Goal: Transaction & Acquisition: Purchase product/service

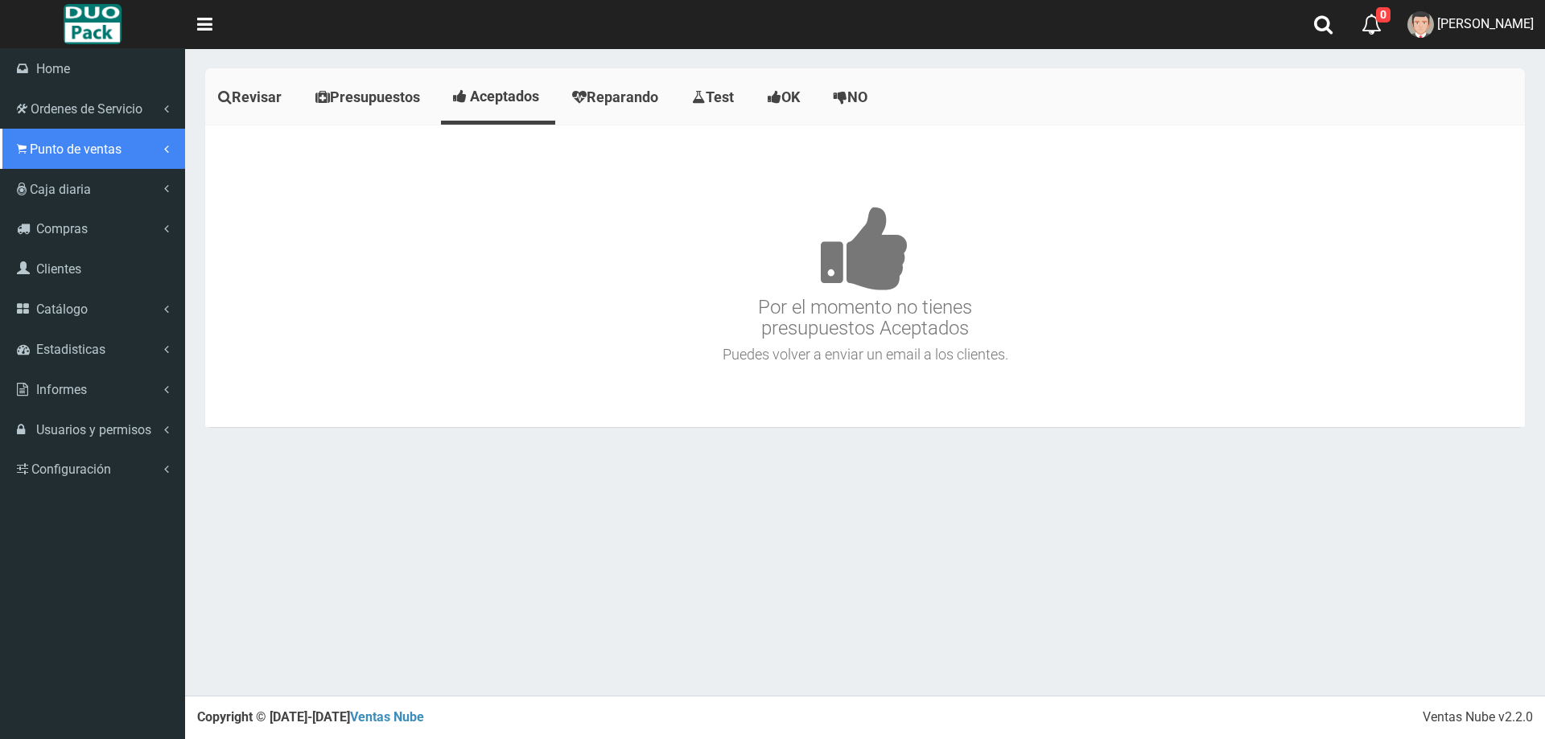
click at [87, 152] on span "Punto de ventas" at bounding box center [76, 149] width 92 height 15
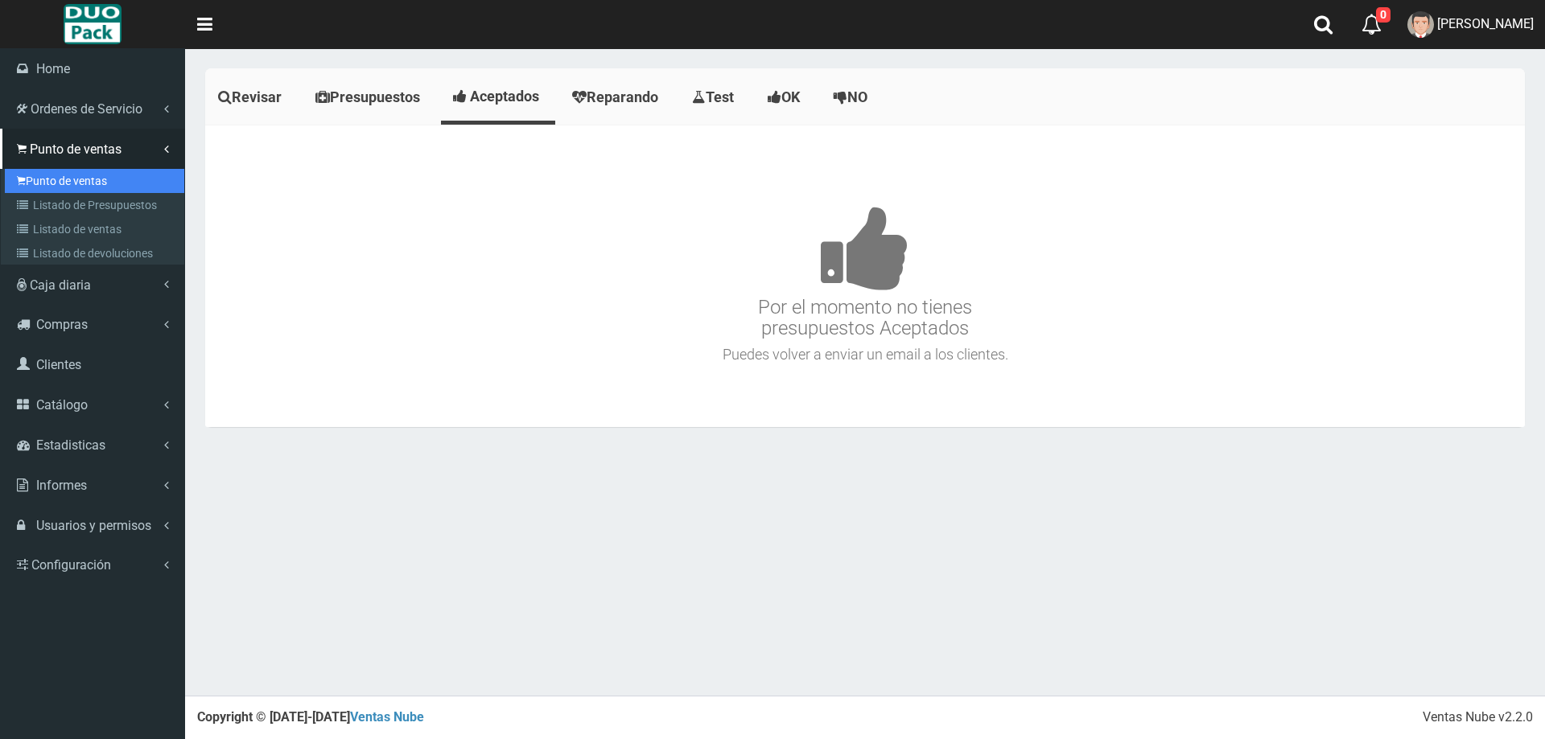
click at [84, 184] on link "Punto de ventas" at bounding box center [94, 181] width 179 height 24
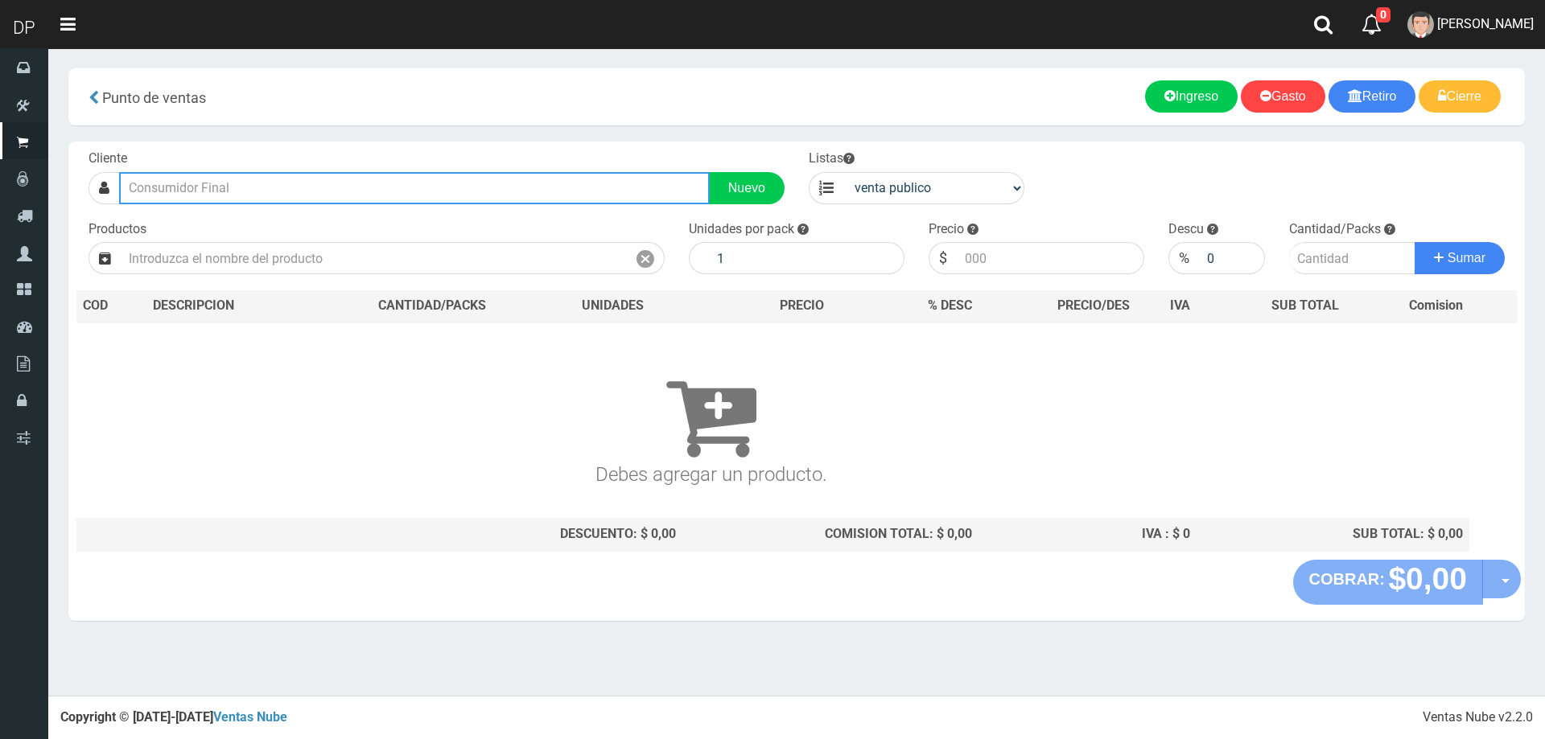
click at [214, 192] on input "text" at bounding box center [414, 188] width 591 height 32
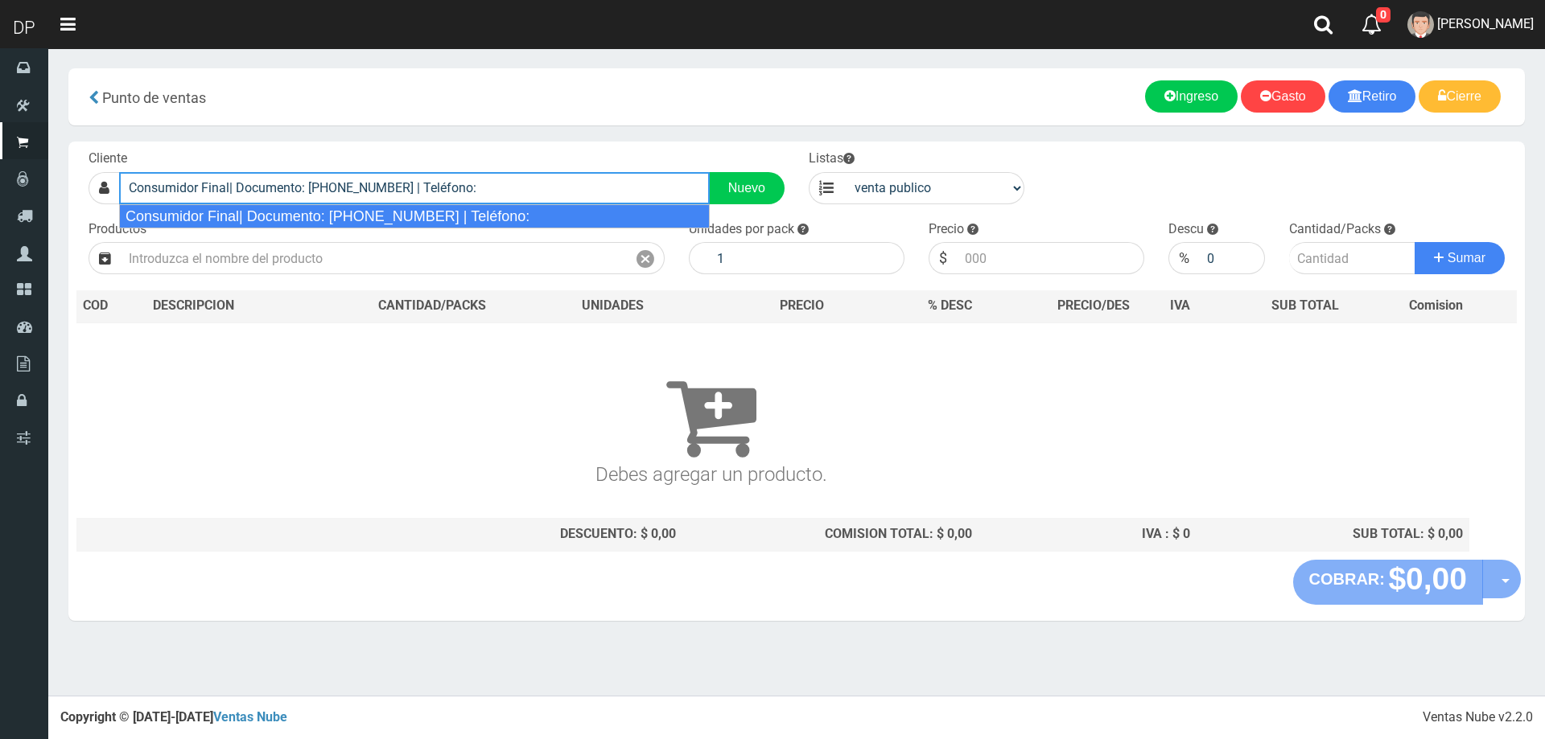
type input "Consumidor Final| Documento: 65466464 | Teléfono:"
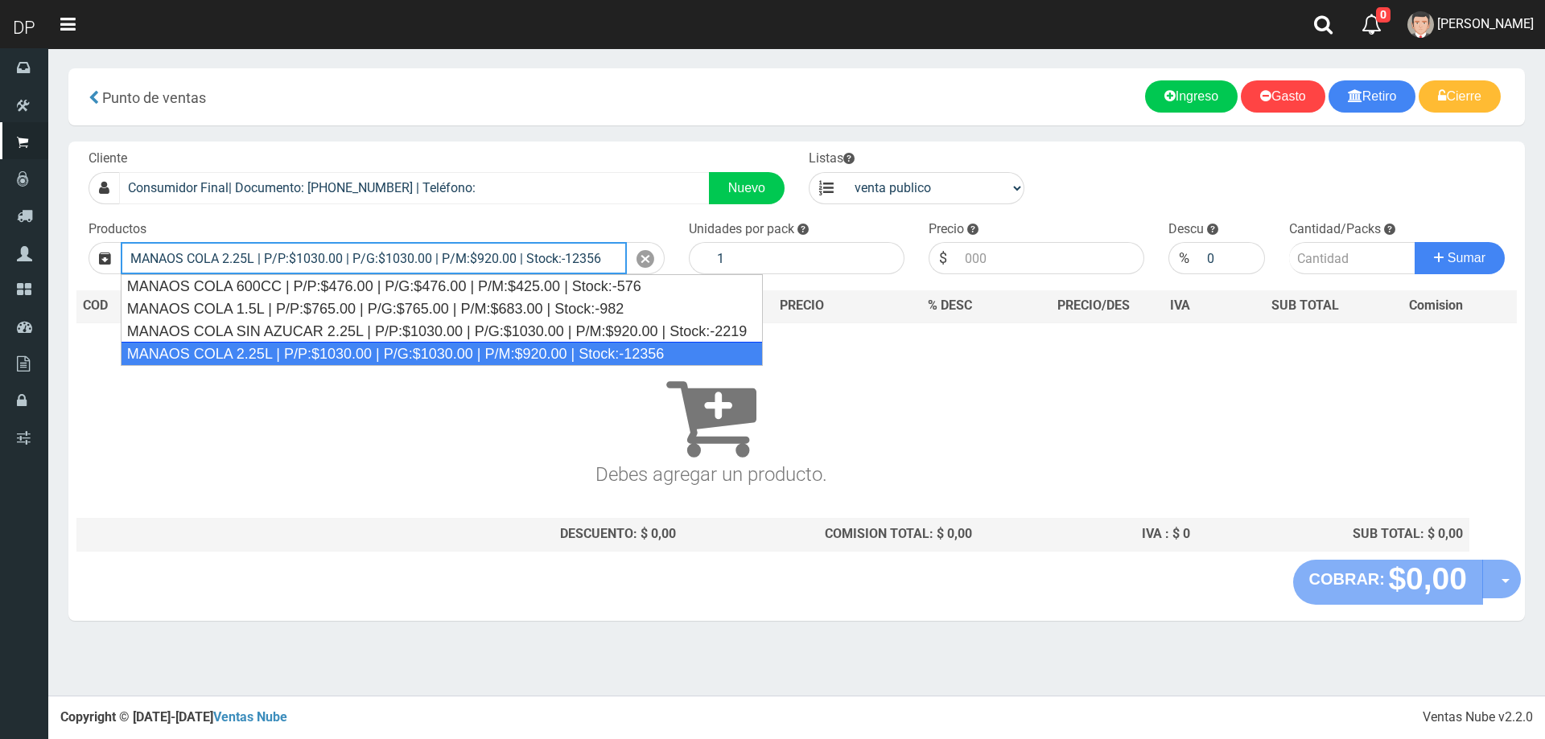
type input "MANAOS COLA 2.25L | P/P:$1030.00 | P/G:$1030.00 | P/M:$920.00 | Stock:-12356"
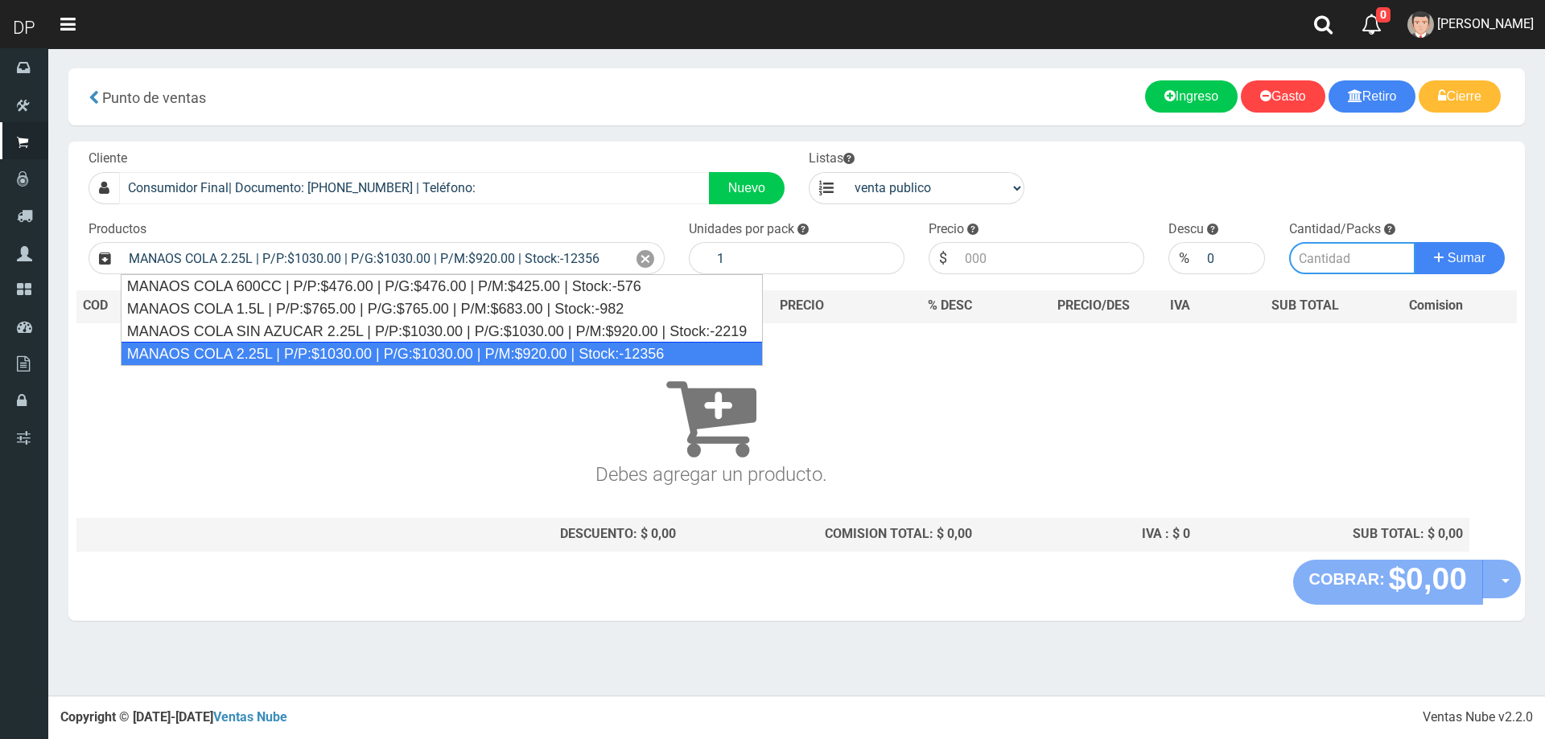
type input "6"
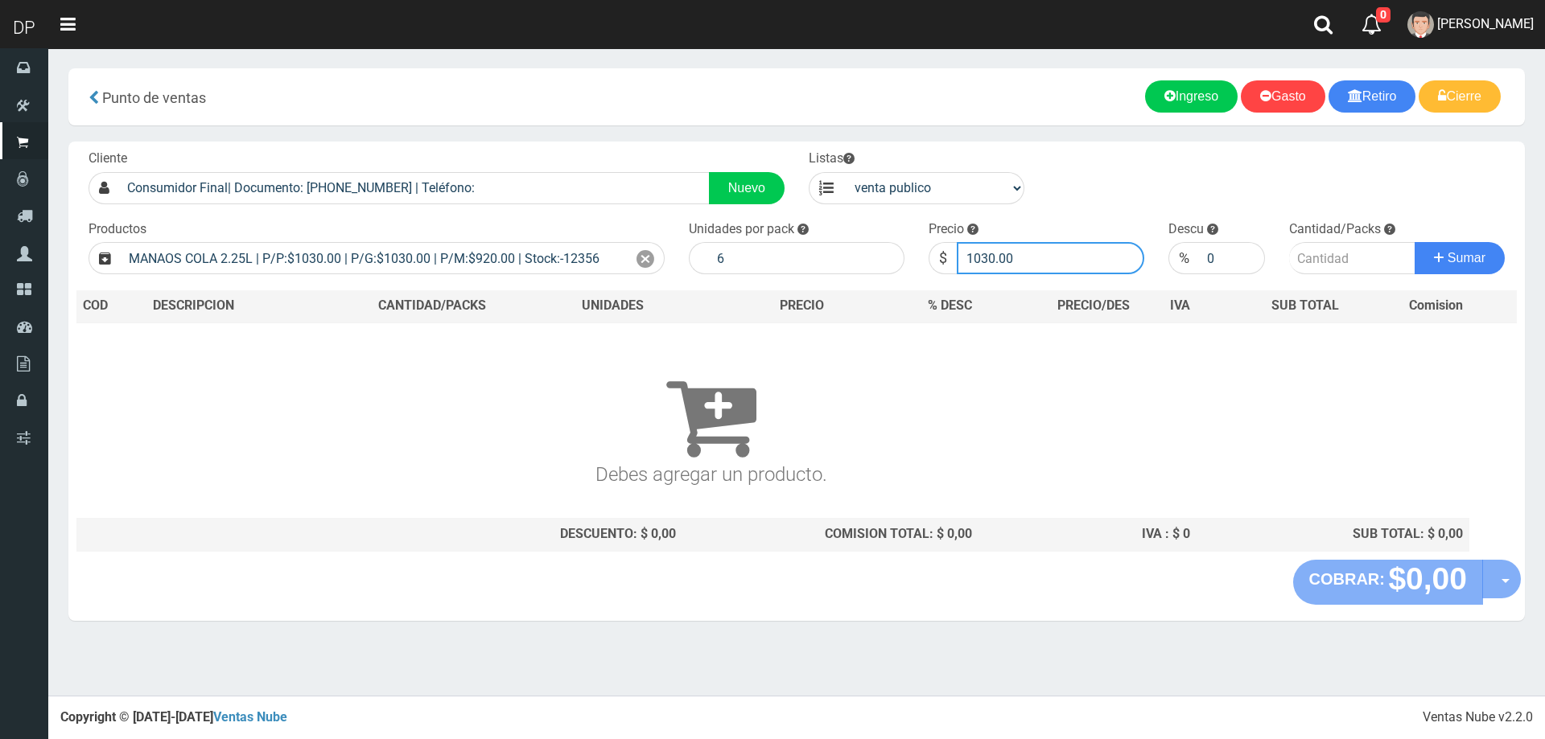
click at [1055, 258] on input "1030.00" at bounding box center [1050, 258] width 187 height 32
type input "1"
type input "967"
type input "967.00"
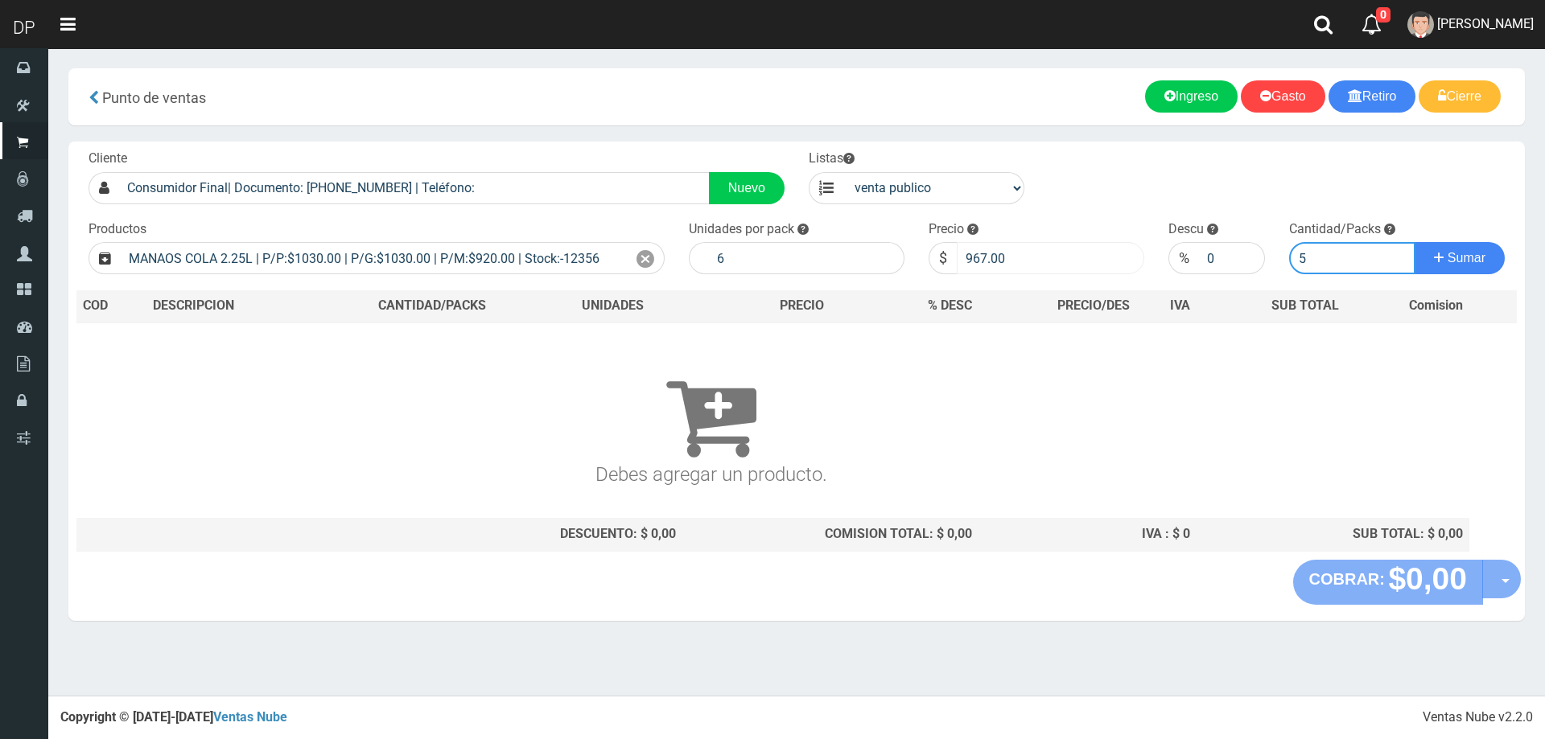
type input "5"
click at [1415, 242] on button "Sumar" at bounding box center [1460, 258] width 90 height 32
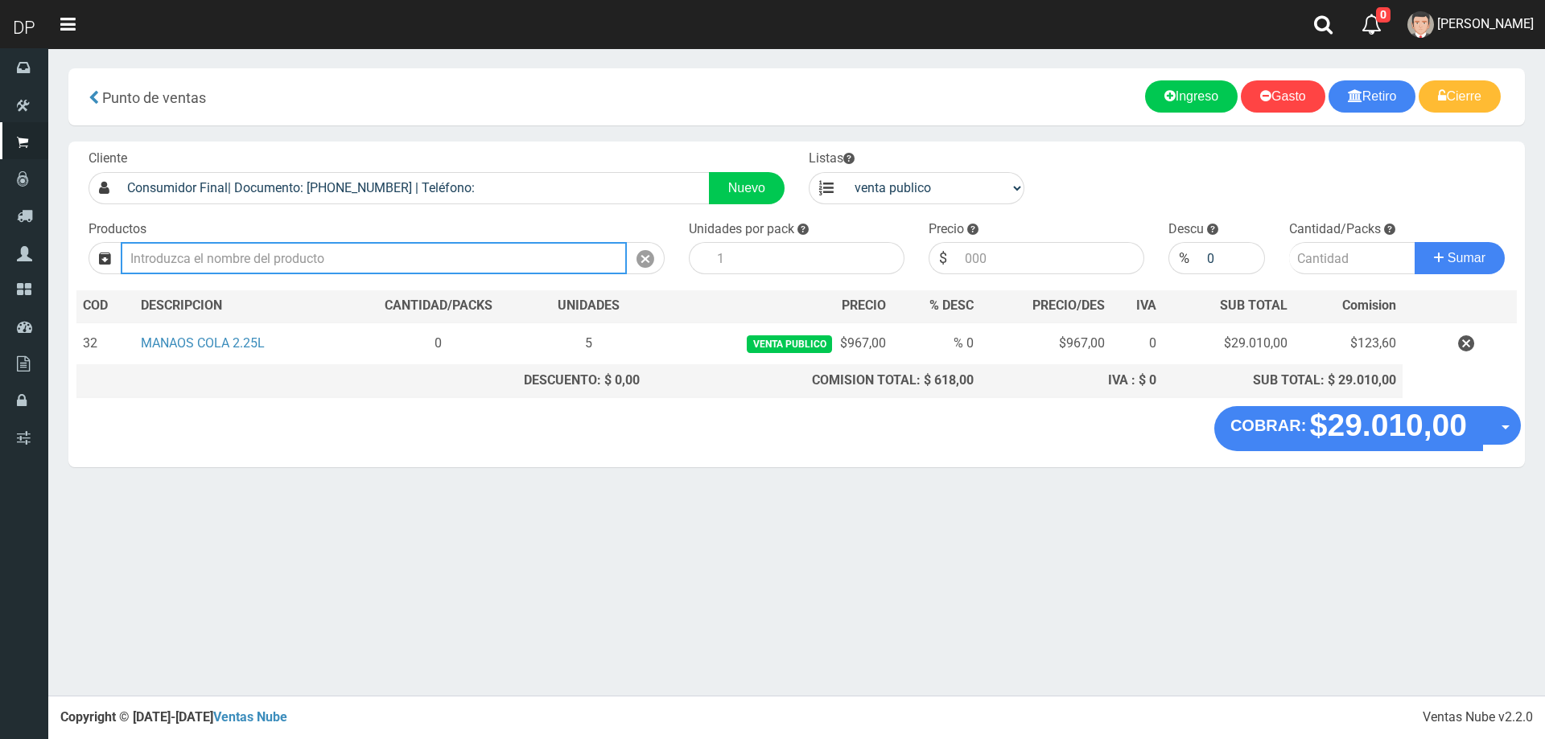
click at [307, 266] on input "text" at bounding box center [374, 258] width 506 height 32
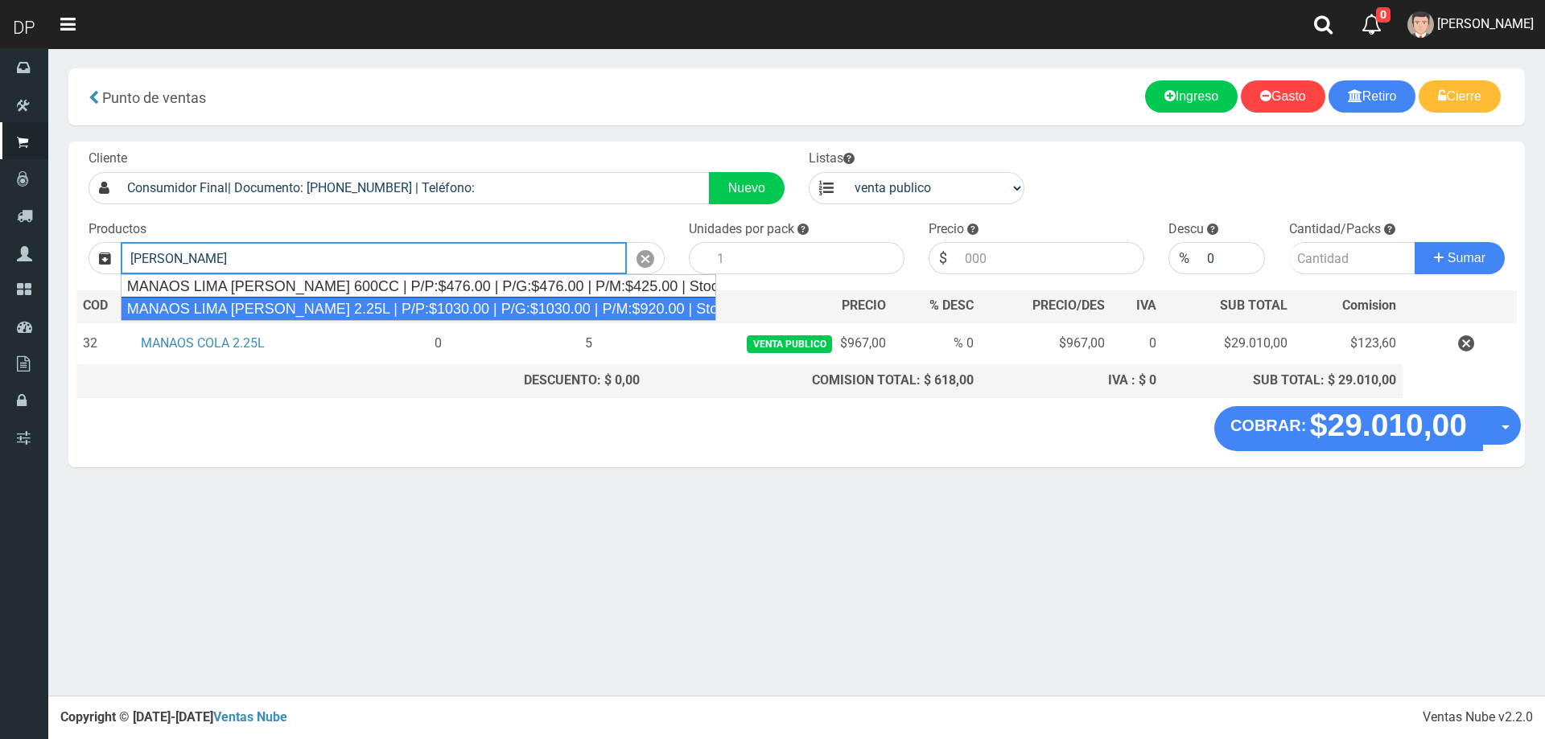
click at [311, 310] on div "MANAOS LIMA LIMON 2.25L | P/P:$1030.00 | P/G:$1030.00 | P/M:$920.00 | Stock:-49…" at bounding box center [419, 309] width 596 height 24
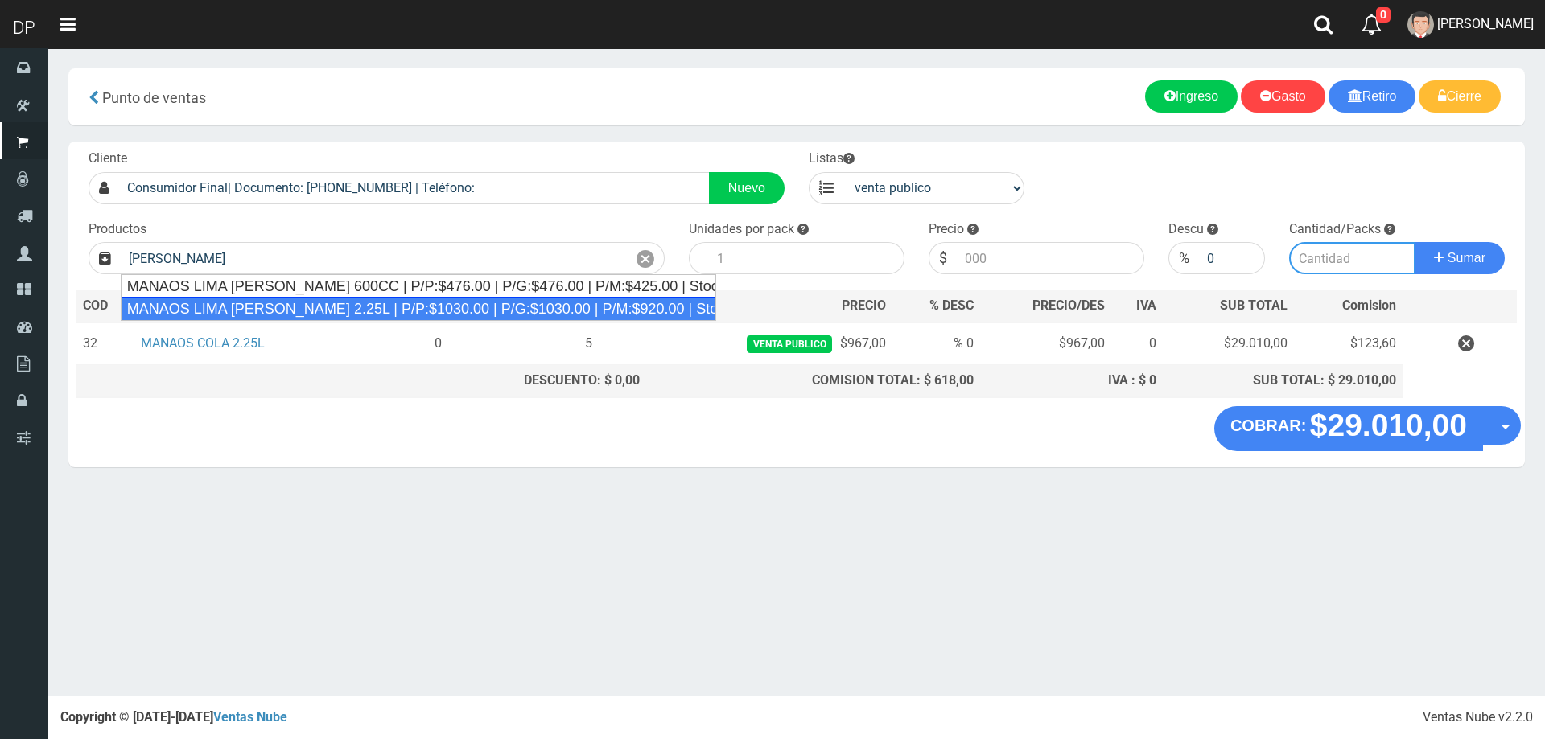
type input "MANAOS LIMA LIMON 2.25L | P/P:$1030.00 | P/G:$1030.00 | P/M:$920.00 | Stock:-49…"
type input "6"
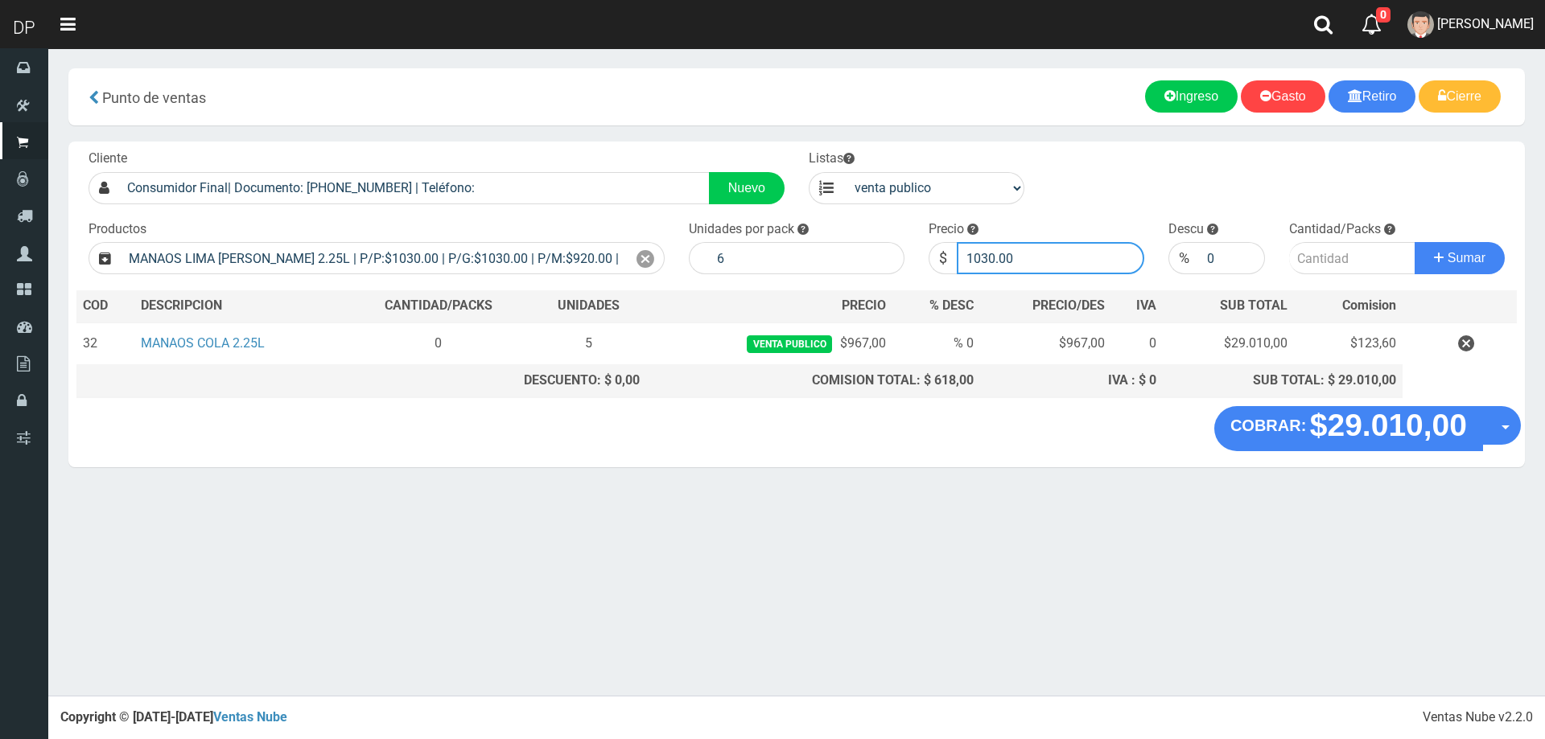
click at [1080, 266] on input "1030.00" at bounding box center [1050, 258] width 187 height 32
type input "1"
type input "967"
type input "967.00"
type input "2"
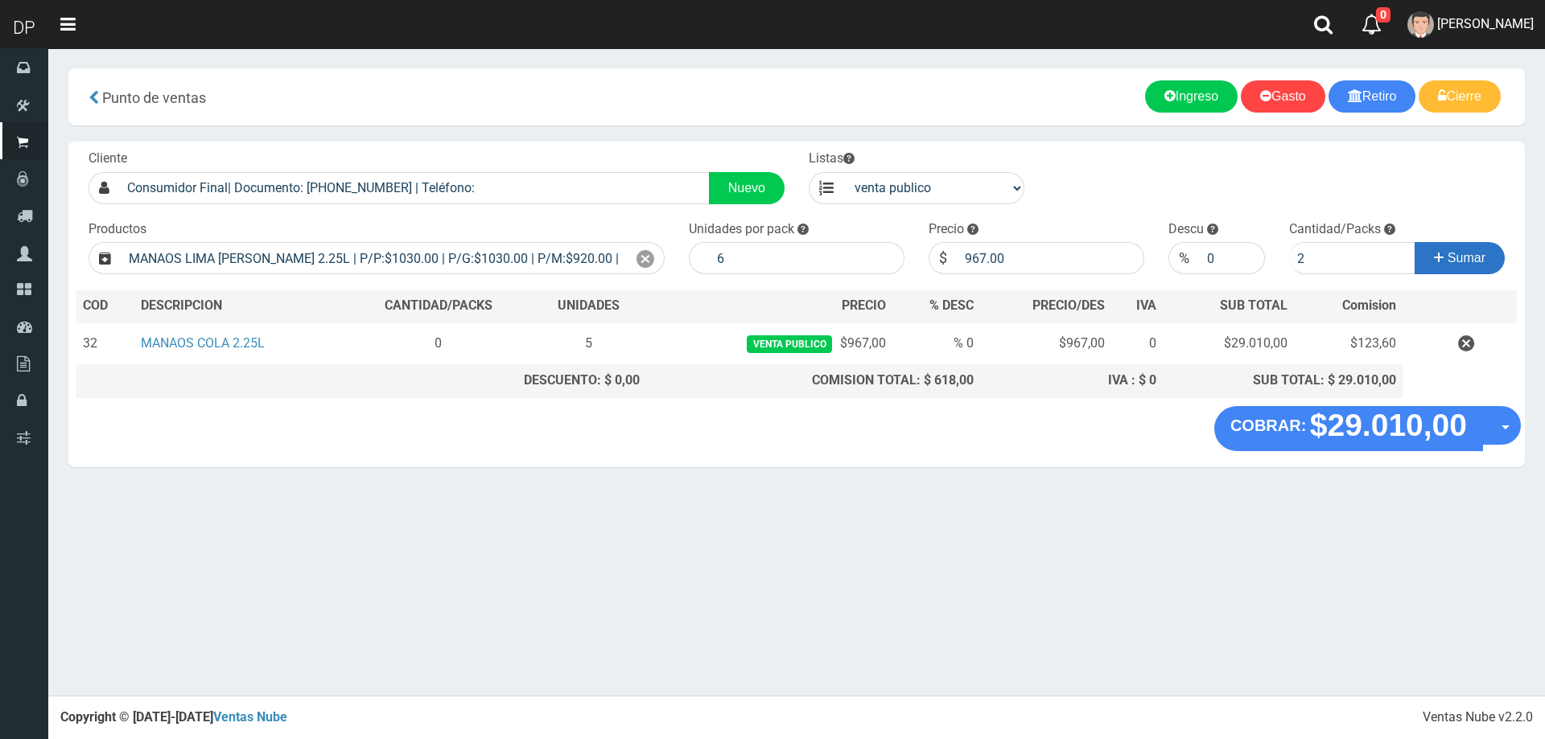
click at [1469, 258] on span "Sumar" at bounding box center [1467, 258] width 38 height 14
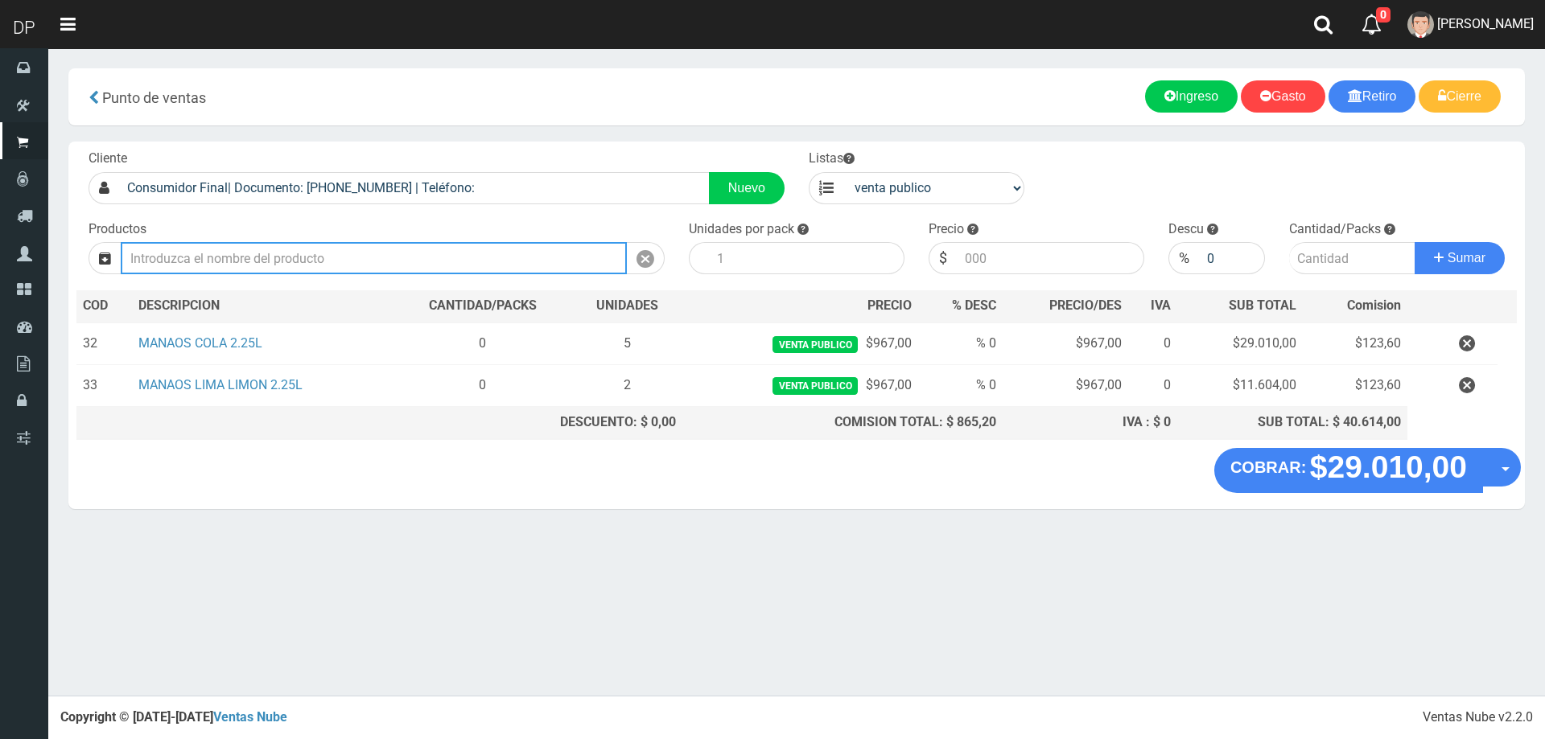
click at [299, 260] on input "text" at bounding box center [374, 258] width 506 height 32
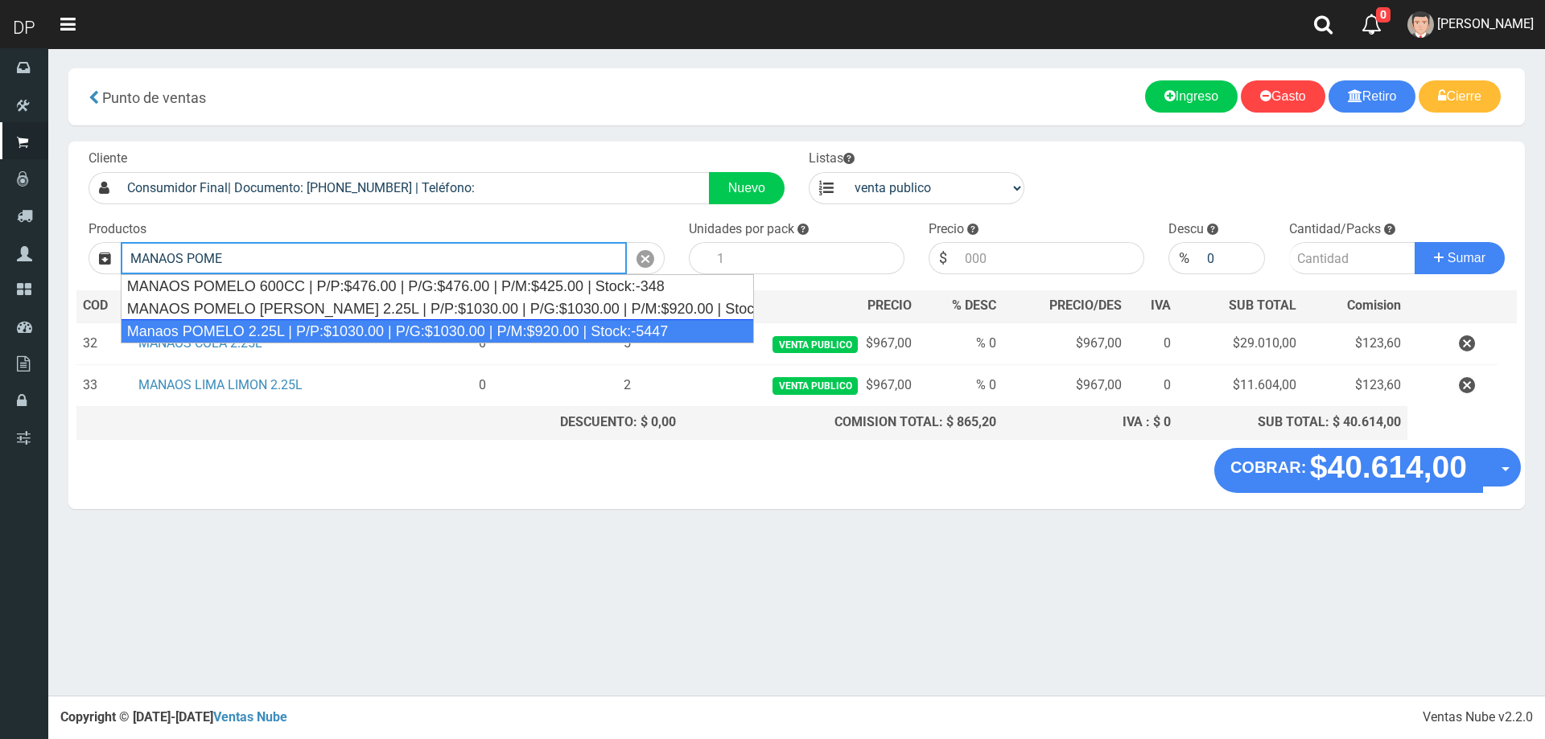
click at [294, 330] on div "Manaos POMELO 2.25L | P/P:$1030.00 | P/G:$1030.00 | P/M:$920.00 | Stock:-5447" at bounding box center [438, 331] width 634 height 24
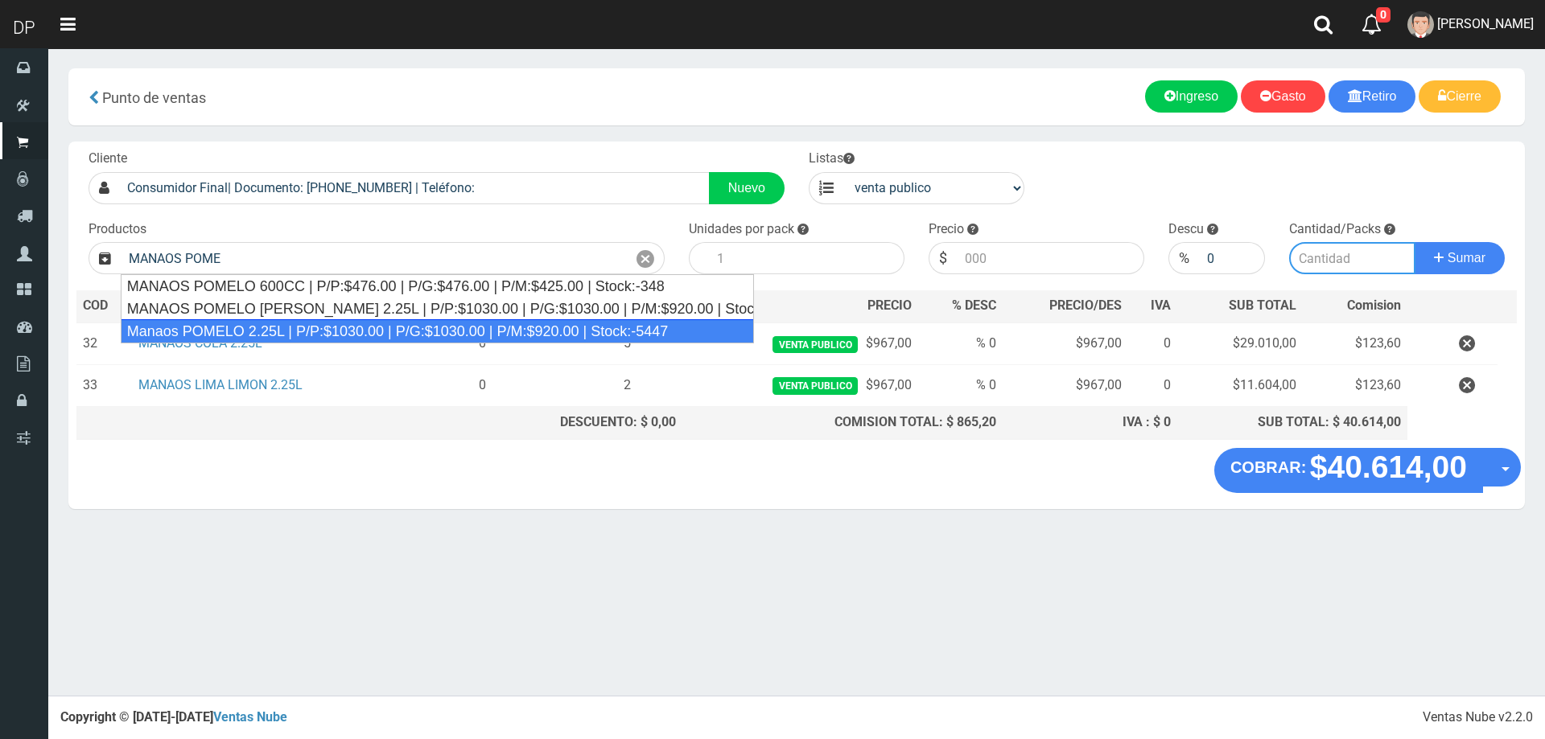
type input "Manaos POMELO 2.25L | P/P:$1030.00 | P/G:$1030.00 | P/M:$920.00 | Stock:-5447"
type input "6"
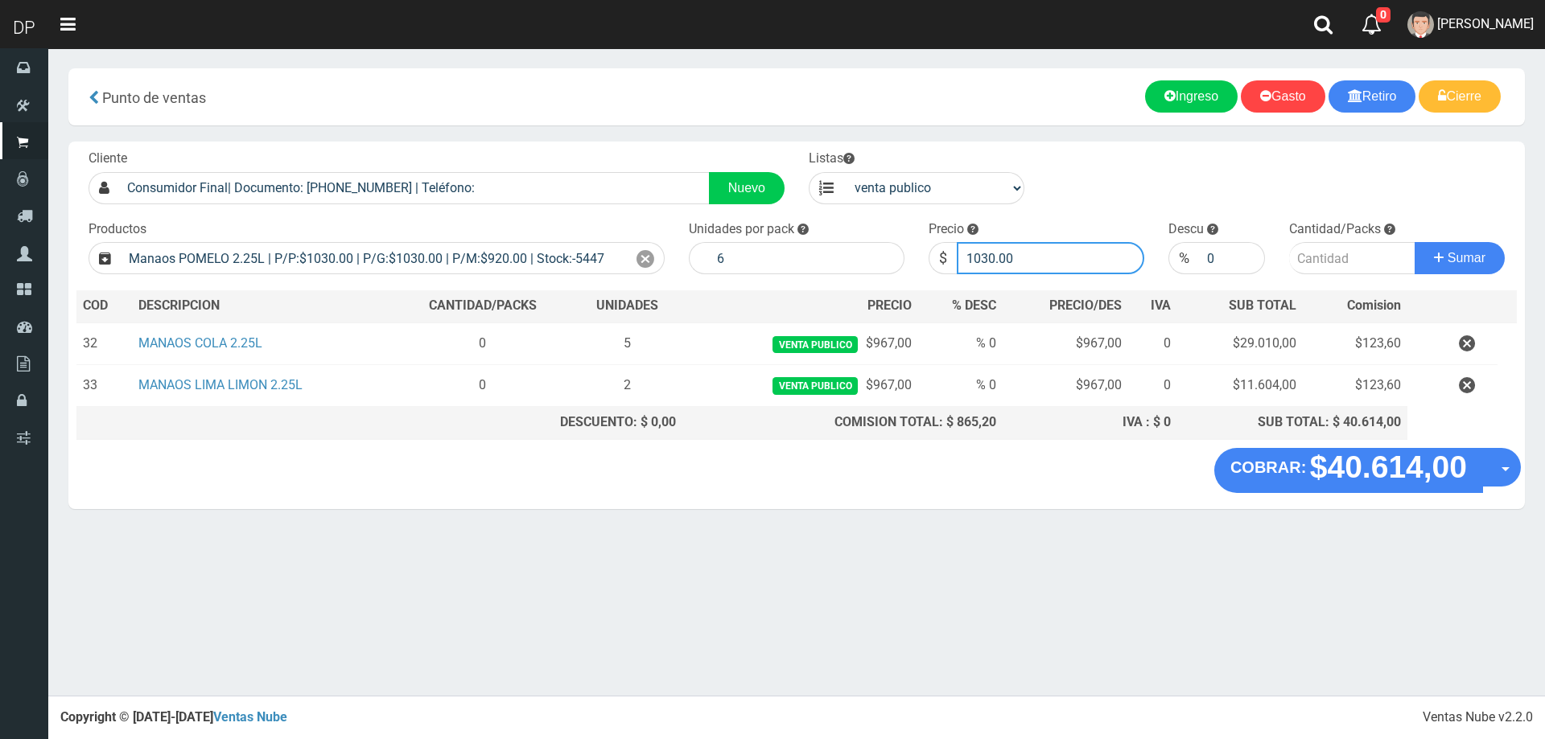
click at [1023, 264] on input "1030.00" at bounding box center [1050, 258] width 187 height 32
type input "1"
type input "967"
type input "967.00"
click at [1415, 242] on button "Sumar" at bounding box center [1460, 258] width 90 height 32
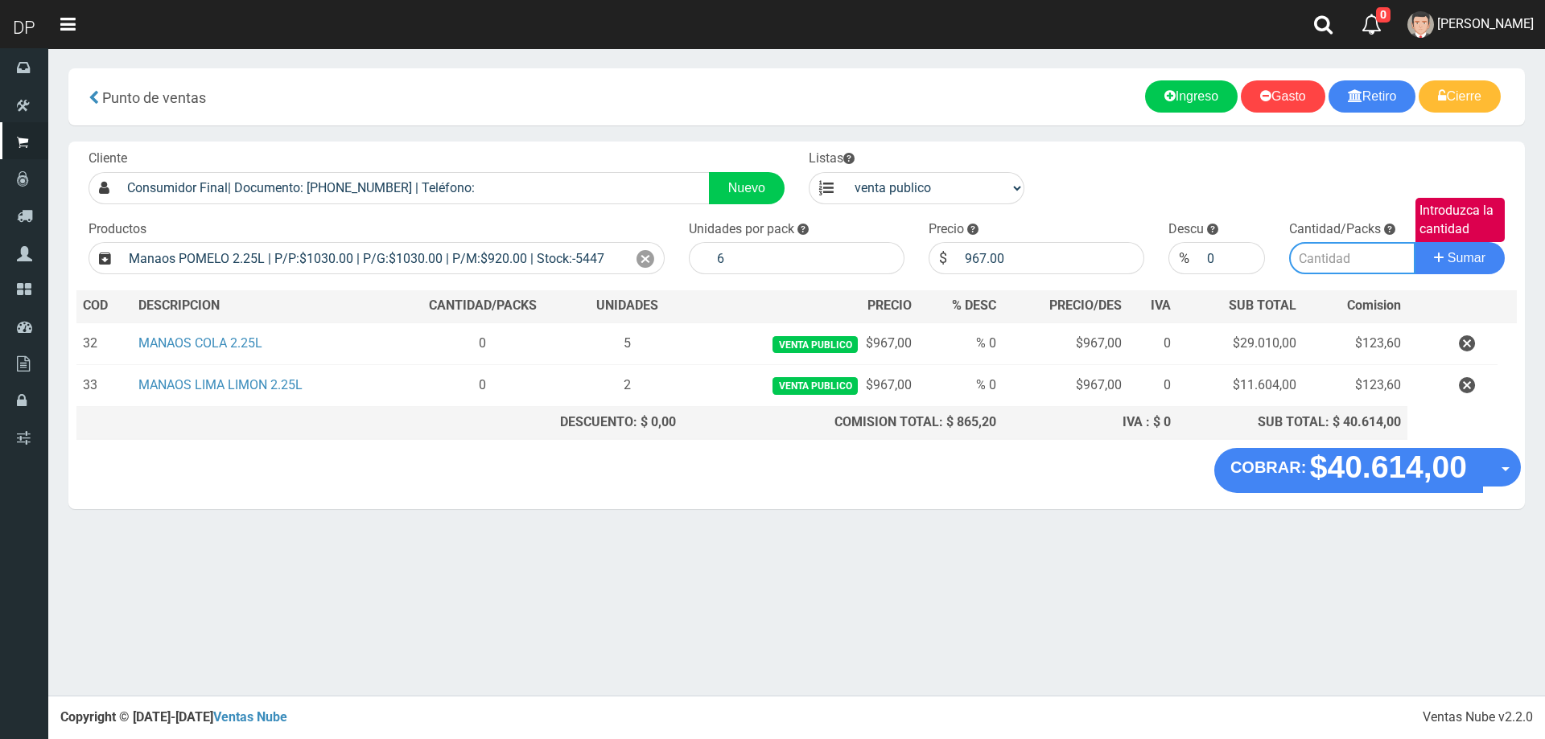
click at [1363, 259] on input "Introduzca la cantidad" at bounding box center [1352, 258] width 127 height 32
type input "3"
click at [1415, 242] on button "Sumar" at bounding box center [1460, 258] width 90 height 32
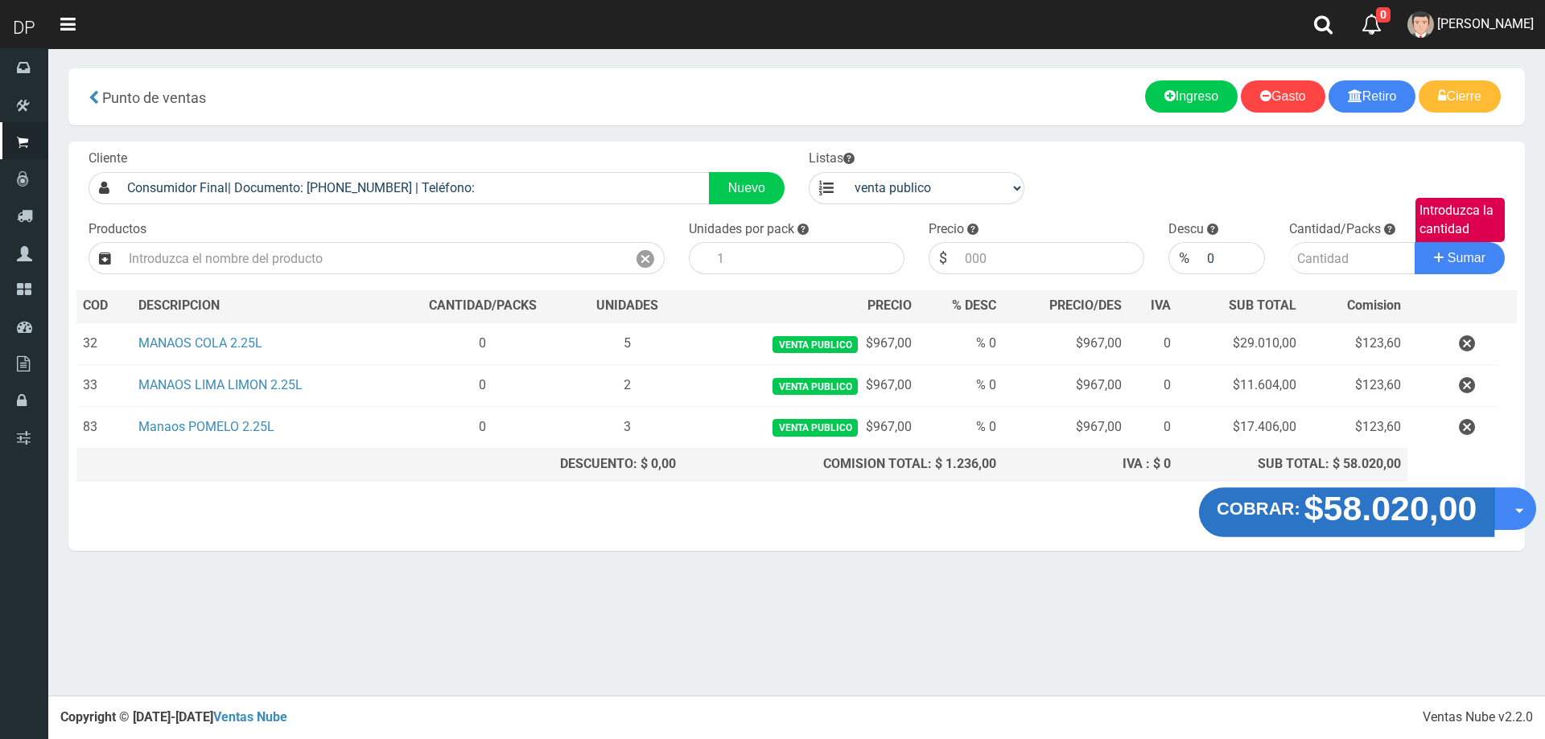
click at [1308, 520] on strong "$58.020,00" at bounding box center [1390, 508] width 173 height 38
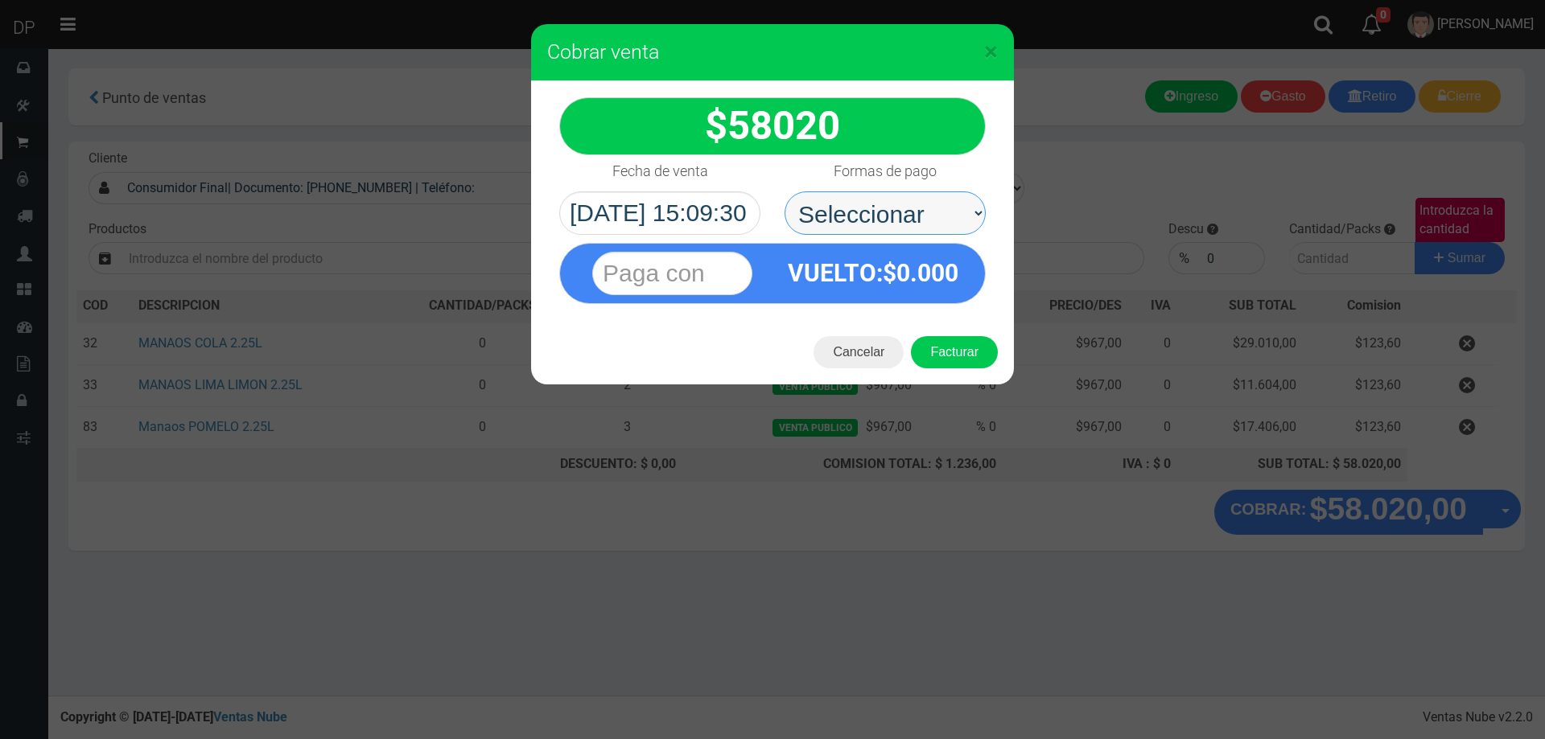
drag, startPoint x: 902, startPoint y: 215, endPoint x: 904, endPoint y: 233, distance: 18.6
click at [902, 215] on select "Seleccionar Efectivo Tarjeta de Crédito Depósito Débito" at bounding box center [885, 213] width 201 height 43
select select "Efectivo"
click at [785, 192] on select "Seleccionar Efectivo Tarjeta de Crédito Depósito Débito" at bounding box center [885, 213] width 201 height 43
click at [969, 353] on button "Facturar" at bounding box center [954, 352] width 87 height 32
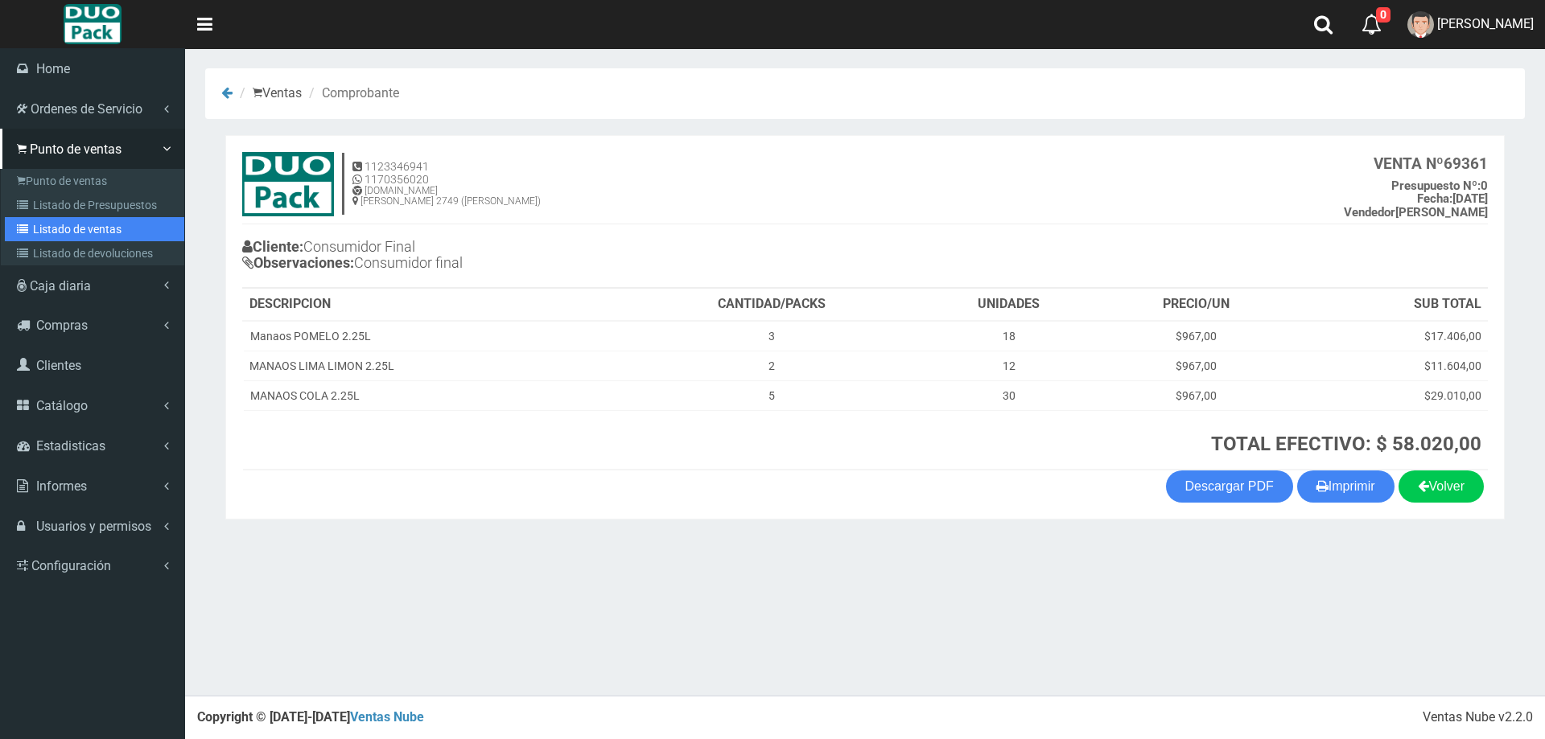
click at [102, 229] on link "Listado de ventas" at bounding box center [94, 229] width 179 height 24
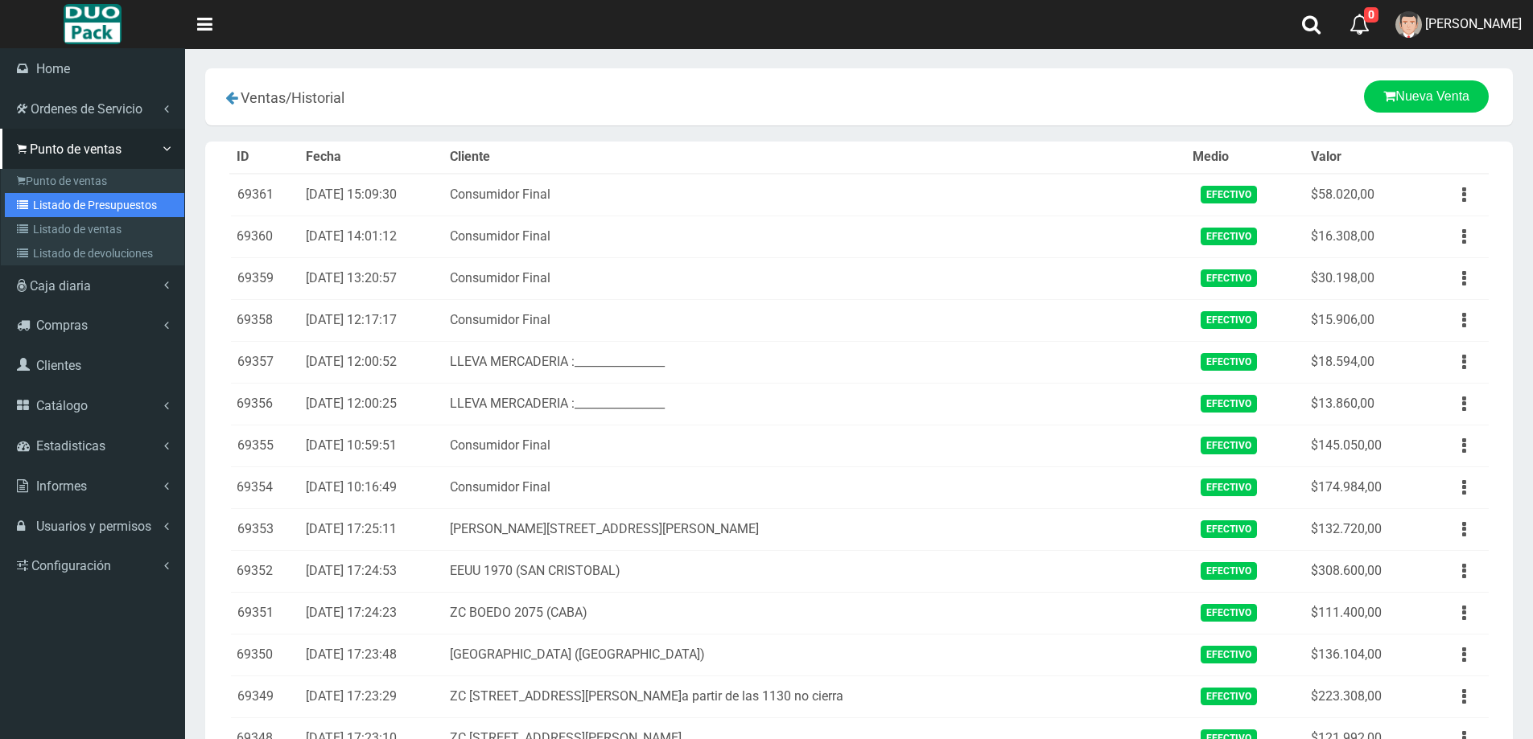
click at [137, 203] on link "Listado de Presupuestos" at bounding box center [94, 205] width 179 height 24
